Goal: Transaction & Acquisition: Obtain resource

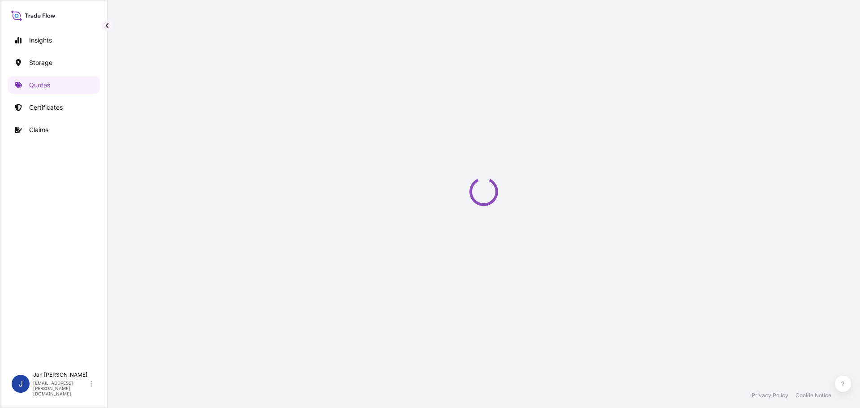
select select "Water"
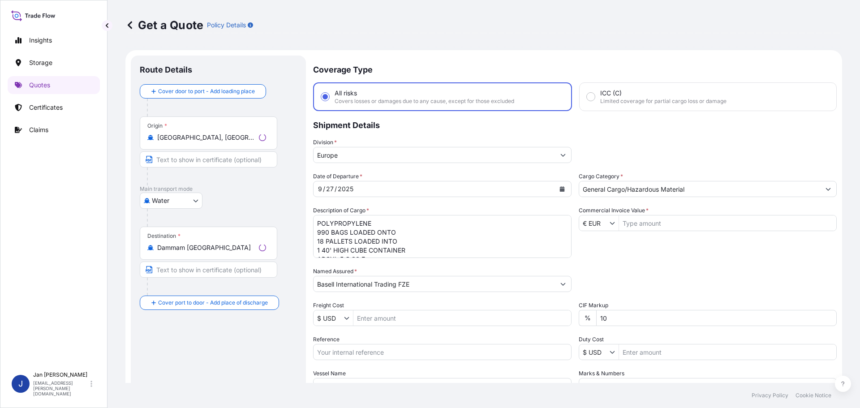
scroll to position [14, 0]
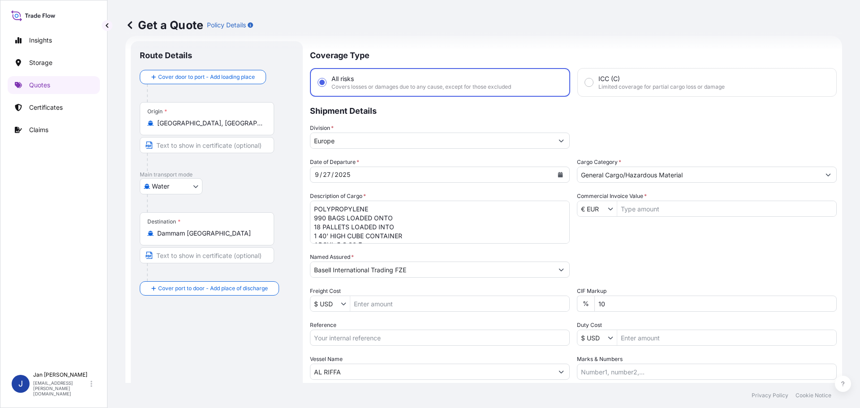
click at [416, 334] on input "Reference" at bounding box center [440, 338] width 260 height 16
paste input "1187439552"
type input "1187439552 /"
click at [403, 383] on footer "Privacy Policy Cookie Notice" at bounding box center [483, 395] width 752 height 25
click at [399, 376] on input "AL RIFFA" at bounding box center [431, 372] width 243 height 16
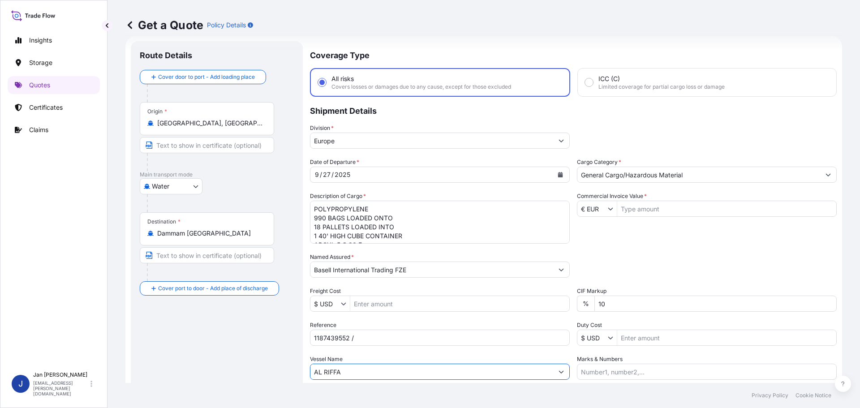
click at [399, 376] on input "AL RIFFA" at bounding box center [431, 372] width 243 height 16
paste input "GSL [PERSON_NAME]"
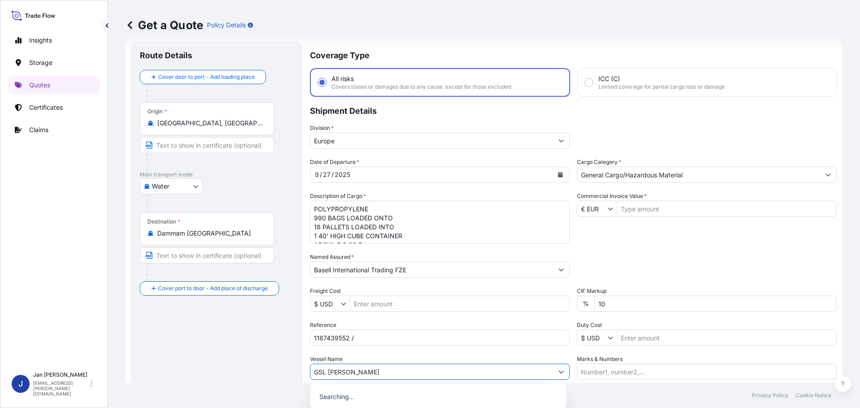
type input "GSL [PERSON_NAME]"
click at [402, 361] on div "Vessel Name GSL [PERSON_NAME]" at bounding box center [440, 367] width 260 height 25
click at [196, 226] on div "Destination * [GEOGRAPHIC_DATA] [GEOGRAPHIC_DATA]" at bounding box center [207, 228] width 134 height 33
click at [196, 229] on input "Dammam [GEOGRAPHIC_DATA]" at bounding box center [210, 233] width 106 height 9
click at [197, 226] on div "Destination * [GEOGRAPHIC_DATA] [GEOGRAPHIC_DATA]" at bounding box center [207, 228] width 134 height 33
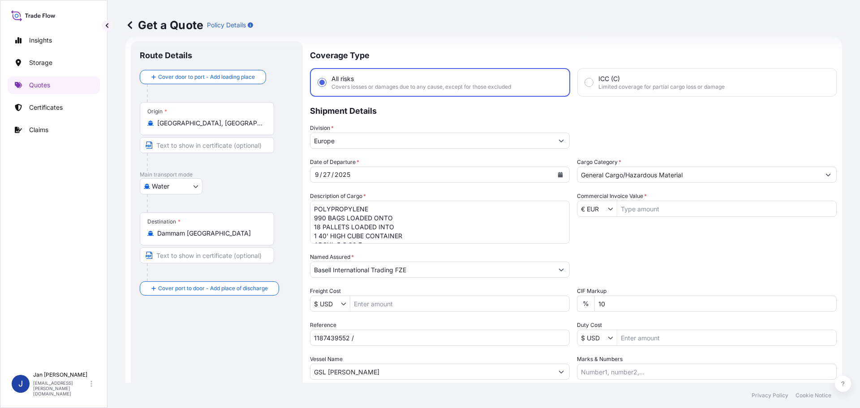
click at [197, 229] on input "Dammam [GEOGRAPHIC_DATA]" at bounding box center [210, 233] width 106 height 9
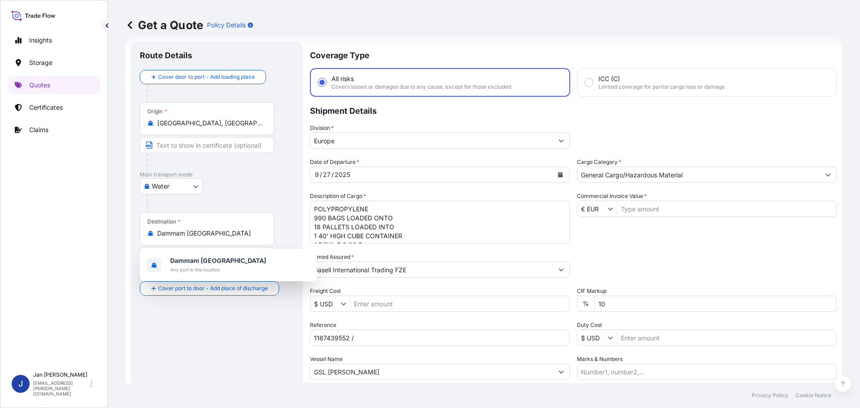
click at [197, 226] on div "Destination * [GEOGRAPHIC_DATA] [GEOGRAPHIC_DATA]" at bounding box center [207, 228] width 134 height 33
click at [197, 229] on input "Dammam [GEOGRAPHIC_DATA]" at bounding box center [210, 233] width 106 height 9
click at [199, 238] on div "Destination * [GEOGRAPHIC_DATA] [GEOGRAPHIC_DATA]" at bounding box center [207, 228] width 134 height 33
click at [199, 238] on input "Dammam [GEOGRAPHIC_DATA]" at bounding box center [210, 233] width 106 height 9
click at [199, 238] on div "Destination * [GEOGRAPHIC_DATA] [GEOGRAPHIC_DATA]" at bounding box center [207, 228] width 134 height 33
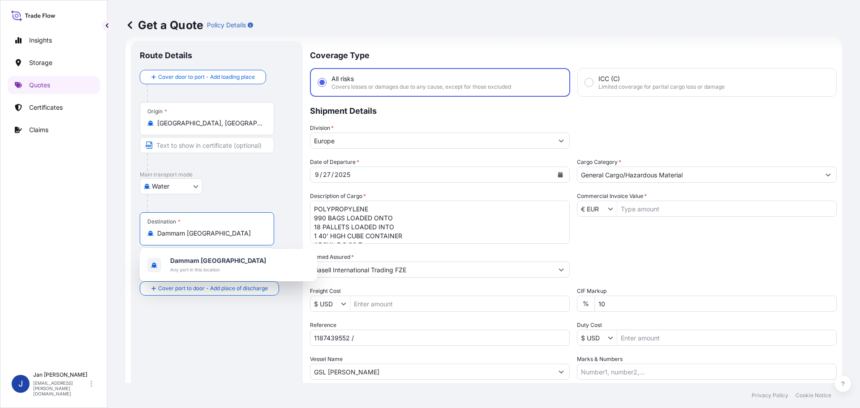
click at [199, 238] on input "Dammam [GEOGRAPHIC_DATA]" at bounding box center [210, 233] width 106 height 9
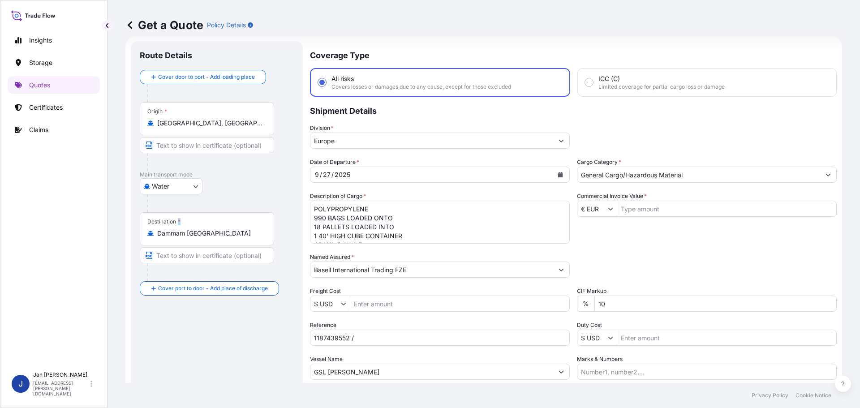
click at [199, 238] on div "Destination * [GEOGRAPHIC_DATA] [GEOGRAPHIC_DATA]" at bounding box center [207, 228] width 134 height 33
click at [199, 238] on input "Dammam [GEOGRAPHIC_DATA]" at bounding box center [210, 233] width 106 height 9
click at [199, 238] on div "Destination * [GEOGRAPHIC_DATA] [GEOGRAPHIC_DATA]" at bounding box center [207, 228] width 134 height 33
click at [199, 238] on input "Dammam [GEOGRAPHIC_DATA]" at bounding box center [210, 233] width 106 height 9
click at [240, 241] on div "Destination * [GEOGRAPHIC_DATA] [GEOGRAPHIC_DATA]" at bounding box center [207, 228] width 134 height 33
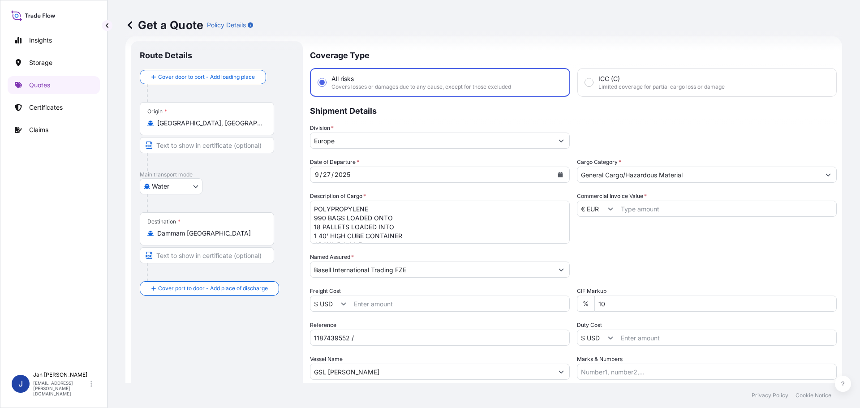
click at [240, 238] on input "Dammam [GEOGRAPHIC_DATA]" at bounding box center [210, 233] width 106 height 9
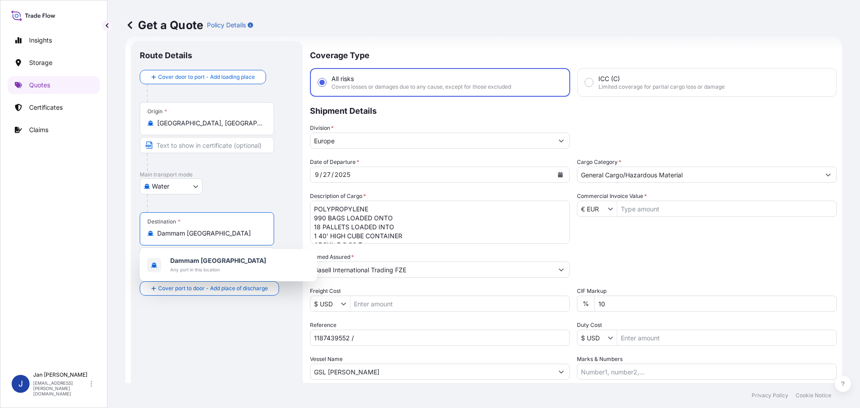
drag, startPoint x: 152, startPoint y: 244, endPoint x: 0, endPoint y: 239, distance: 151.9
click at [0, 240] on div "Insights Storage Quotes Certificates Claims J [PERSON_NAME] [EMAIL_ADDRESS][PER…" at bounding box center [430, 204] width 860 height 408
paste input "AMBARLI, [GEOGRAPHIC_DATA]"
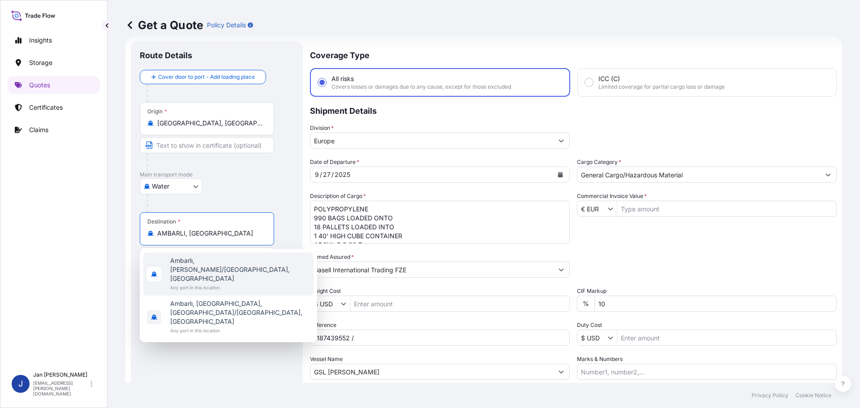
click at [222, 261] on span "Ambarlı, [PERSON_NAME]/[GEOGRAPHIC_DATA], [GEOGRAPHIC_DATA]" at bounding box center [240, 269] width 140 height 27
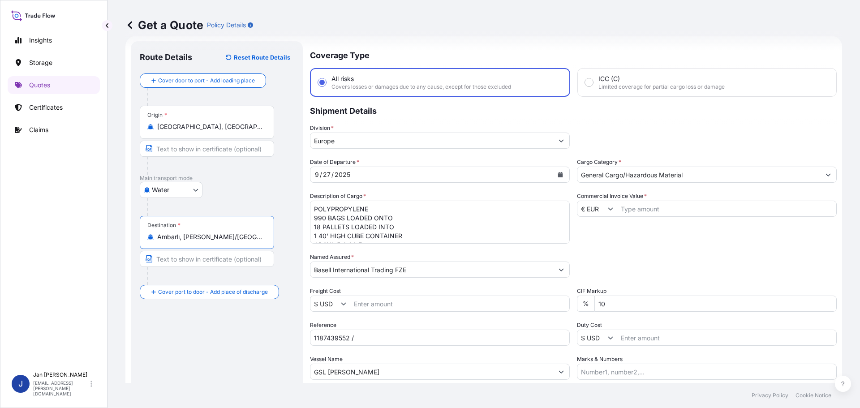
type input "Ambarlı, [PERSON_NAME]/[GEOGRAPHIC_DATA], [GEOGRAPHIC_DATA]"
click at [269, 178] on p "Main transport mode" at bounding box center [217, 178] width 154 height 7
click at [426, 204] on textarea "POLYPROPYLENE 990 BAGS LOADED ONTO 18 PALLETS LOADED INTO 1 40' HIGH CUBE CONTA…" at bounding box center [440, 222] width 260 height 43
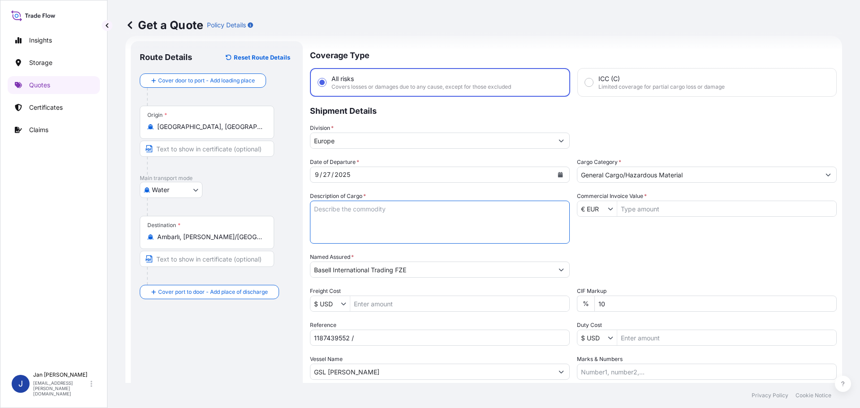
click at [559, 175] on icon "Calendar" at bounding box center [560, 174] width 5 height 5
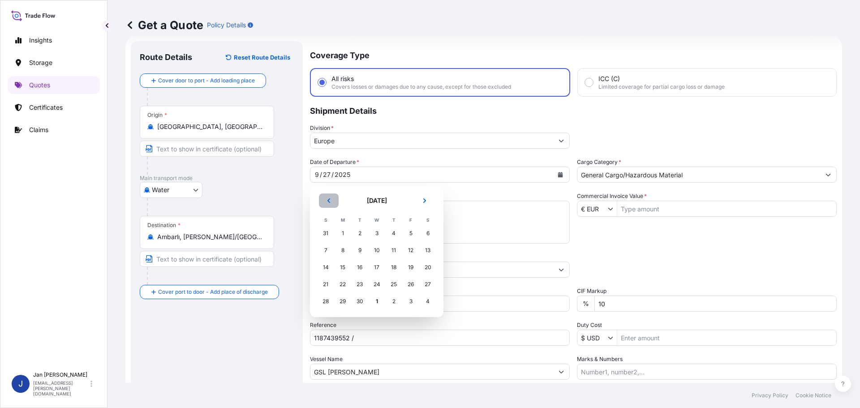
click at [329, 197] on button "Previous" at bounding box center [329, 200] width 20 height 14
click at [395, 301] on div "28" at bounding box center [393, 301] width 16 height 16
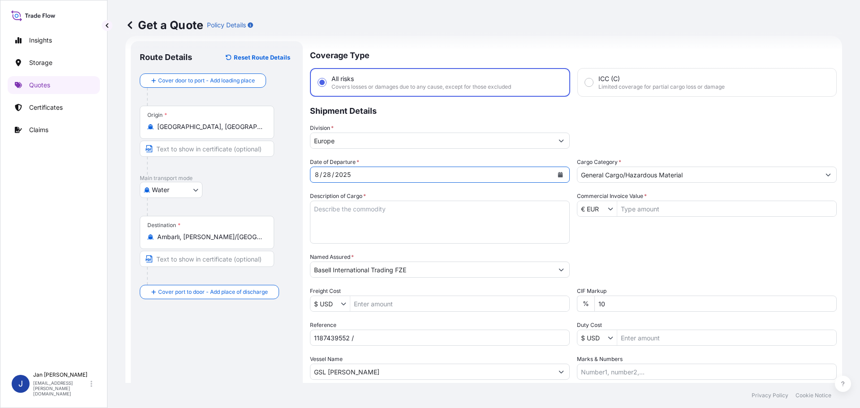
click at [558, 176] on icon "Calendar" at bounding box center [560, 174] width 5 height 5
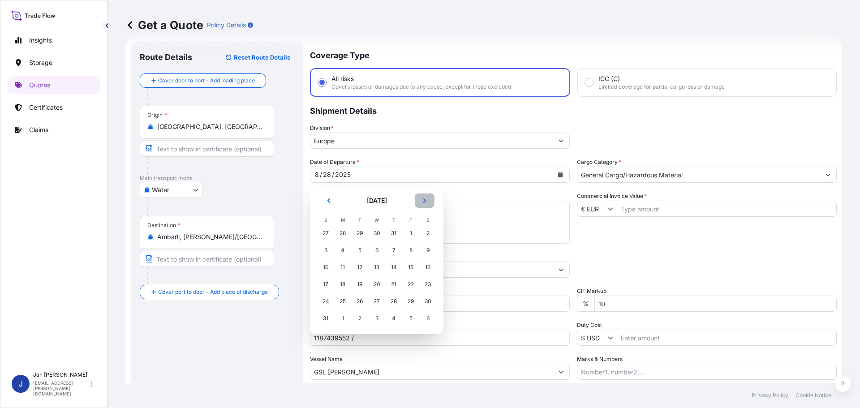
click at [423, 199] on icon "Next" at bounding box center [424, 200] width 5 height 5
click at [318, 303] on div "28" at bounding box center [325, 301] width 16 height 16
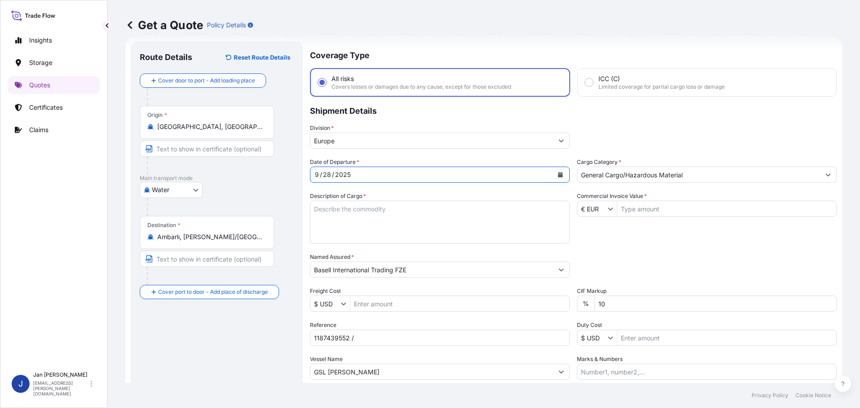
click at [560, 233] on textarea "POLYPROPYLENE 990 BAGS LOADED ONTO 18 PALLETS LOADED INTO 1 40' HIGH CUBE CONTA…" at bounding box center [440, 222] width 260 height 43
click at [617, 227] on div "Date of Departure * [DATE] Cargo Category * General Cargo/Hazardous Material De…" at bounding box center [573, 269] width 527 height 222
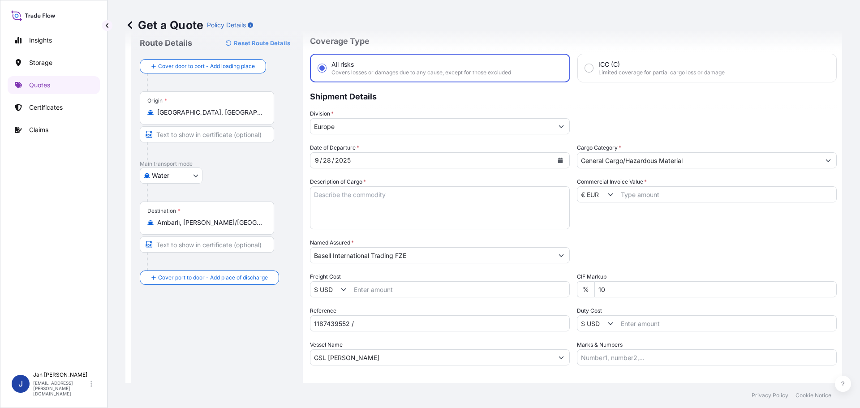
scroll to position [9, 0]
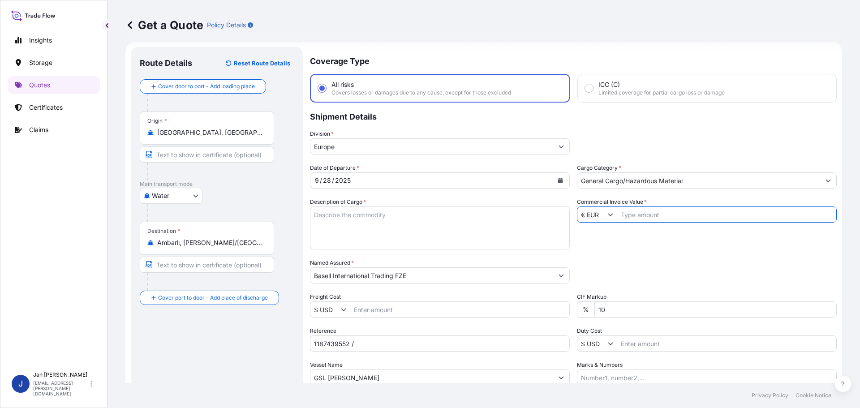
click at [717, 218] on input "Commercial Invoice Value *" at bounding box center [726, 214] width 219 height 16
type input "9,804,135"
drag, startPoint x: 485, startPoint y: 199, endPoint x: 481, endPoint y: 214, distance: 16.1
click at [482, 213] on div "Description of Cargo * POLYPROPYLENE 990 BAGS LOADED ONTO 18 PALLETS LOADED INT…" at bounding box center [440, 223] width 260 height 52
click at [481, 216] on textarea "POLYPROPYLENE 990 BAGS LOADED ONTO 18 PALLETS LOADED INTO 1 40' HIGH CUBE CONTA…" at bounding box center [440, 227] width 260 height 43
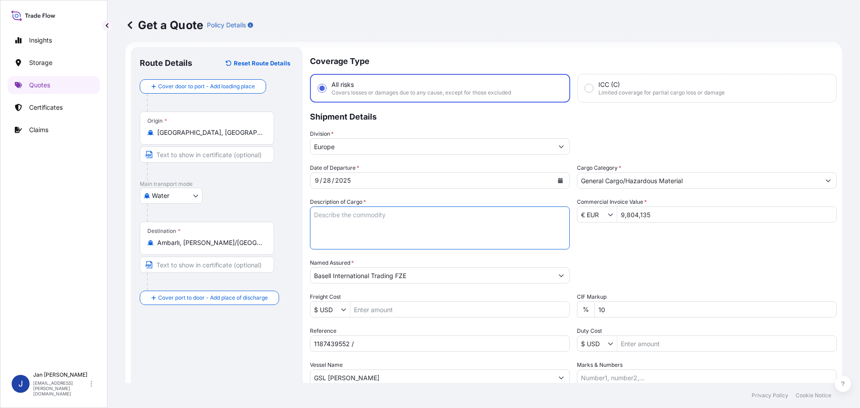
paste textarea "POLYPROPYLENE 990 BAGS LOADED ONTO 18 PALLETS LOADED INTO 1 40' HIGH CUBE CONTA…"
type textarea "POLYPROPYLENE 990 BAGS LOADED ONTO 18 PALLETS LOADED INTO 1 40' HIGH CUBE CONTA…"
click at [429, 347] on input "1187439552 /" at bounding box center [440, 343] width 260 height 16
paste input "5013238629 / 5013238714 / 304267551"
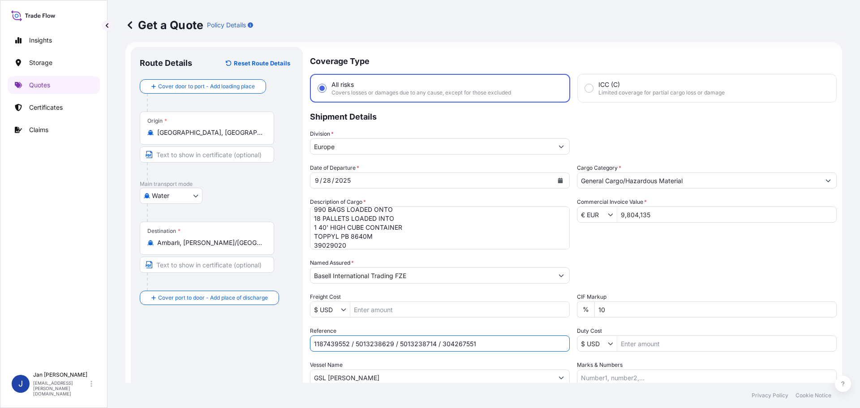
type input "1187439552 / 5013238629 / 5013238714 / 304267551"
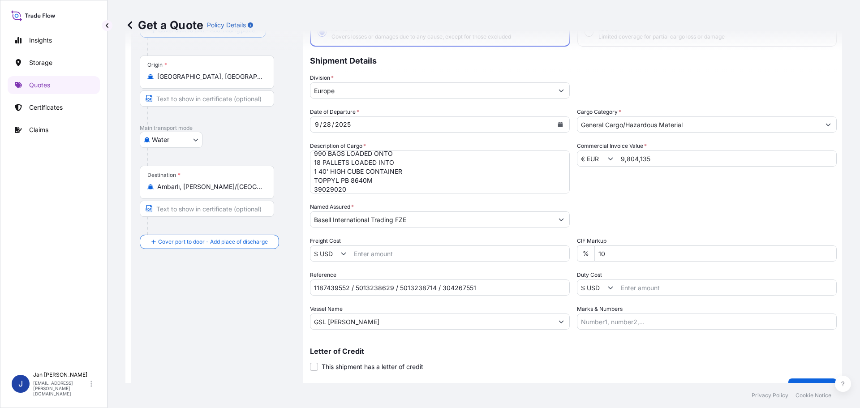
scroll to position [83, 0]
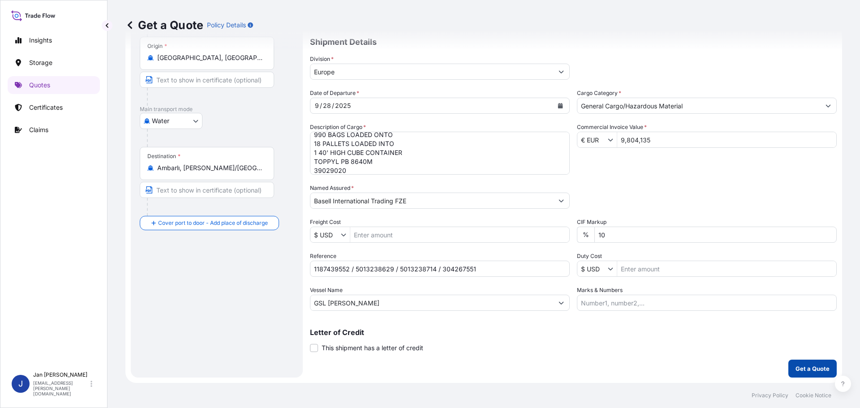
click at [795, 368] on p "Get a Quote" at bounding box center [812, 368] width 34 height 9
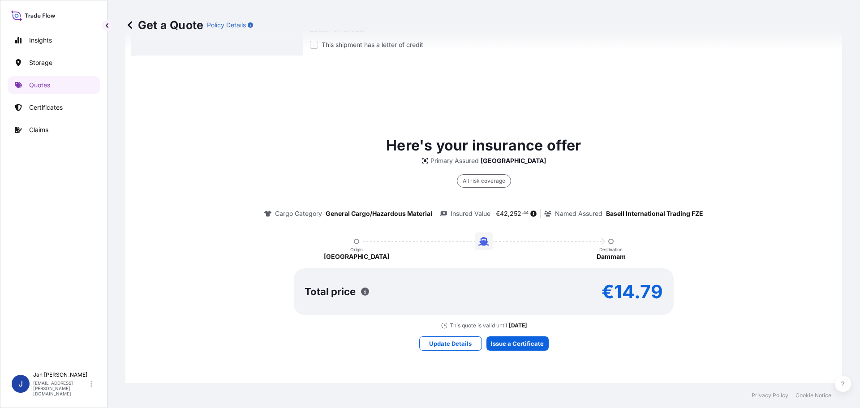
scroll to position [397, 0]
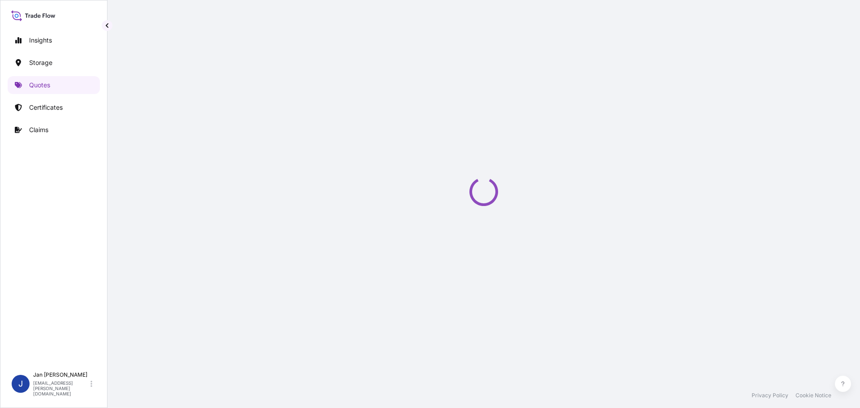
select select "Water"
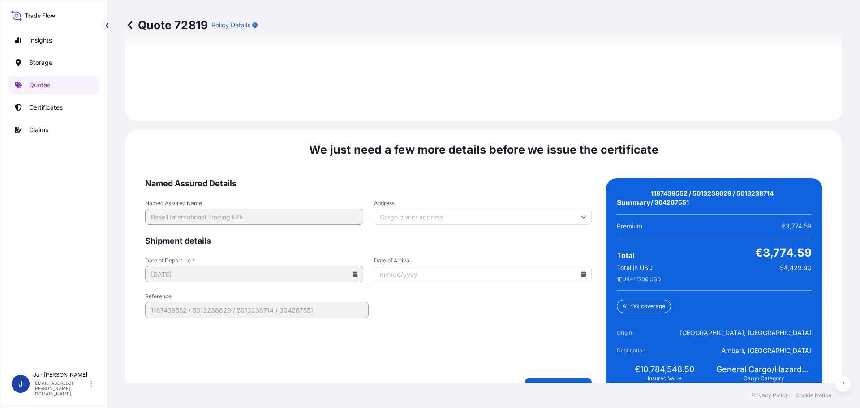
scroll to position [1318, 0]
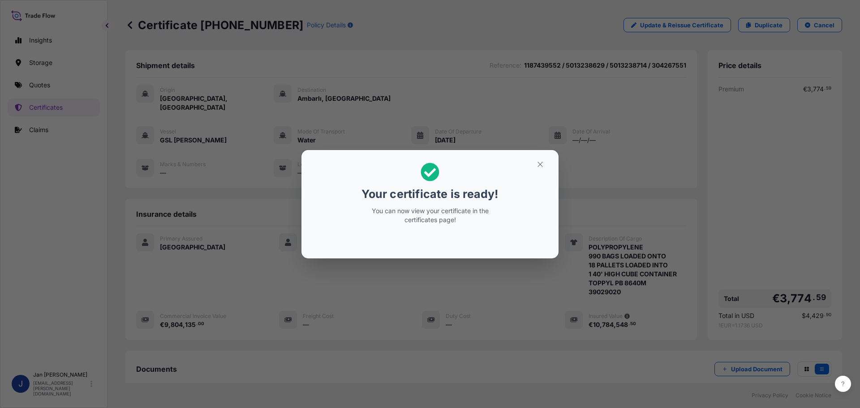
click at [539, 166] on button "button" at bounding box center [540, 164] width 22 height 14
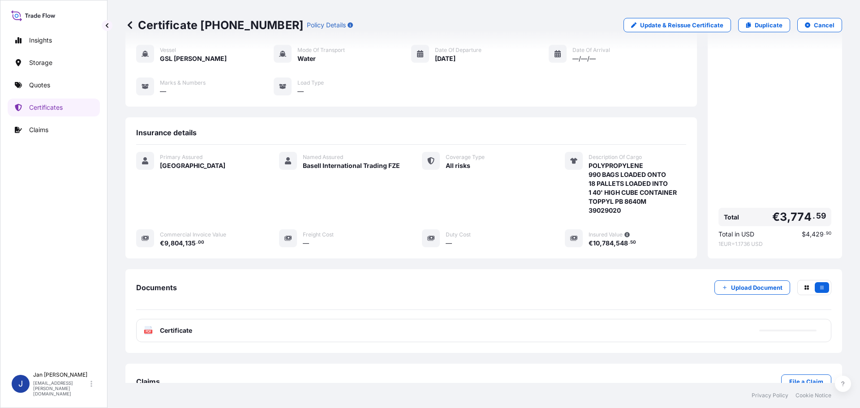
scroll to position [99, 0]
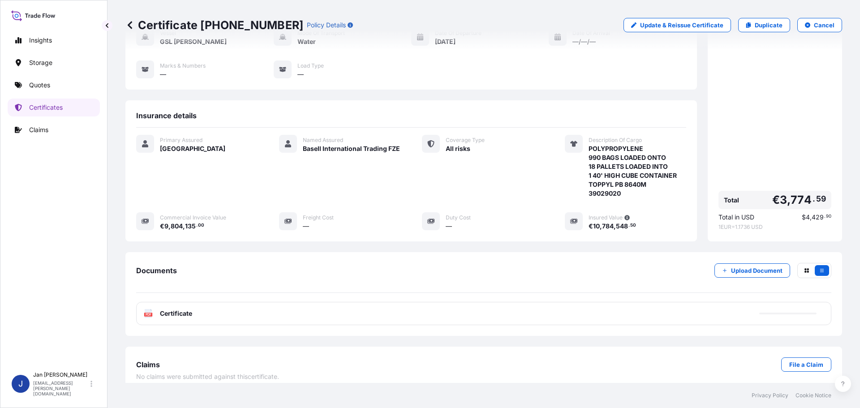
click at [202, 309] on div "PDF Certificate" at bounding box center [483, 313] width 695 height 23
click at [147, 309] on icon at bounding box center [149, 313] width 8 height 9
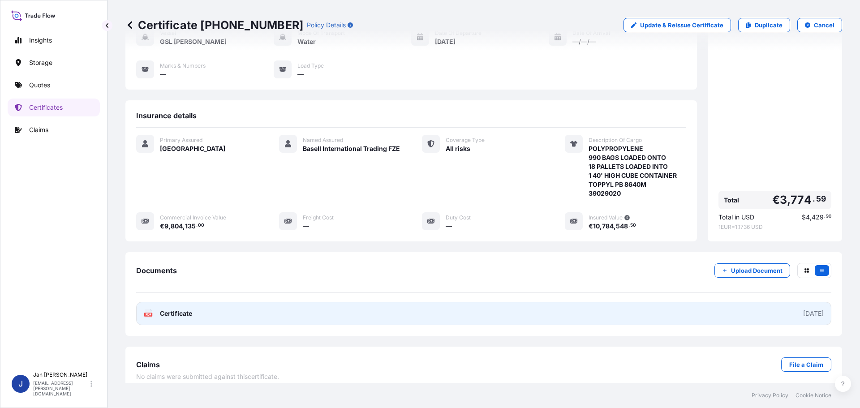
click at [158, 309] on div "PDF Certificate" at bounding box center [168, 313] width 48 height 9
